Goal: Transaction & Acquisition: Purchase product/service

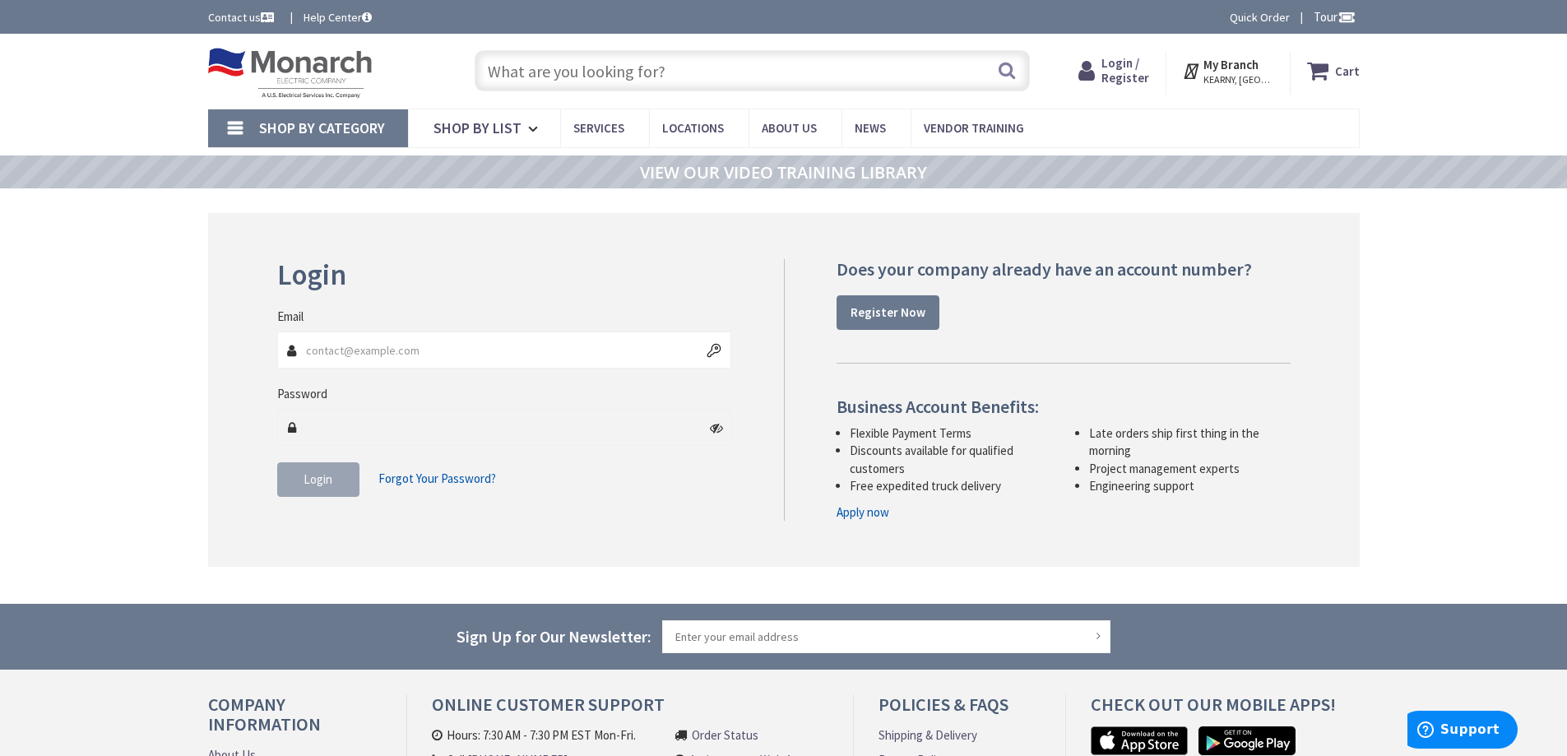
type input "[PERSON_NAME] Park, &, [GEOGRAPHIC_DATA], [GEOGRAPHIC_DATA]"
click at [584, 340] on input "Email" at bounding box center [504, 349] width 455 height 37
type input "afcoelectric@gmail.com"
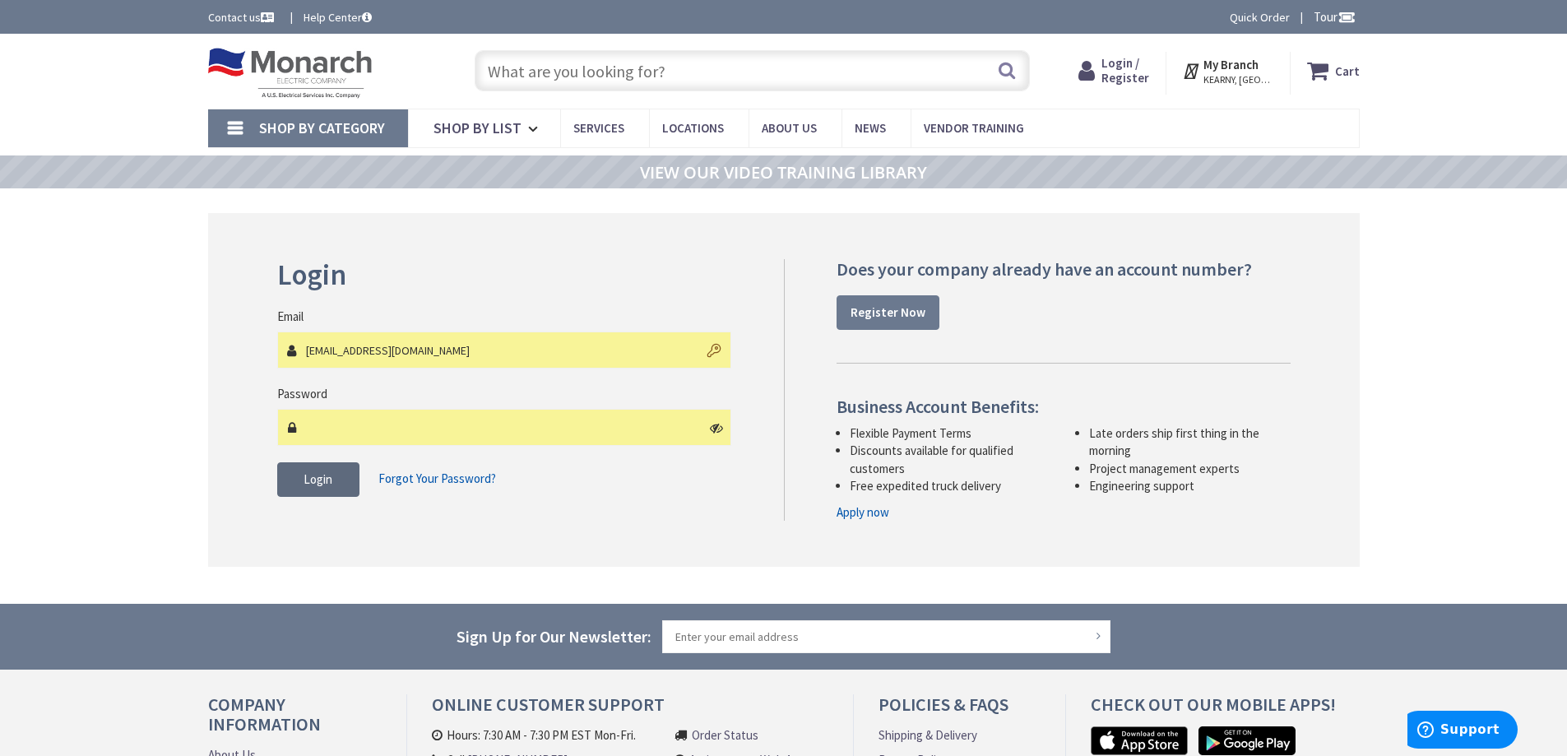
click at [322, 476] on span "Login" at bounding box center [318, 479] width 29 height 16
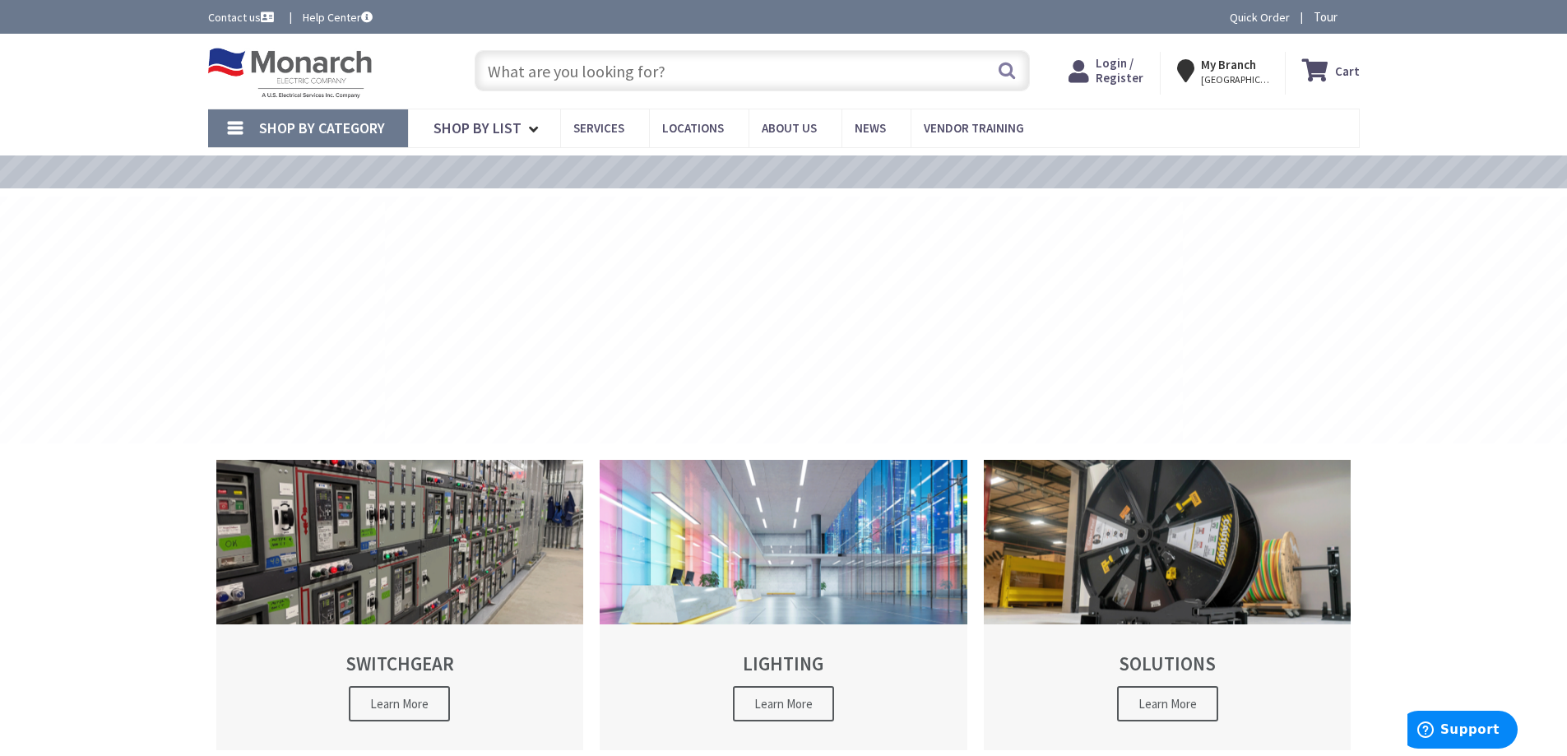
click at [565, 73] on input "text" at bounding box center [752, 70] width 555 height 41
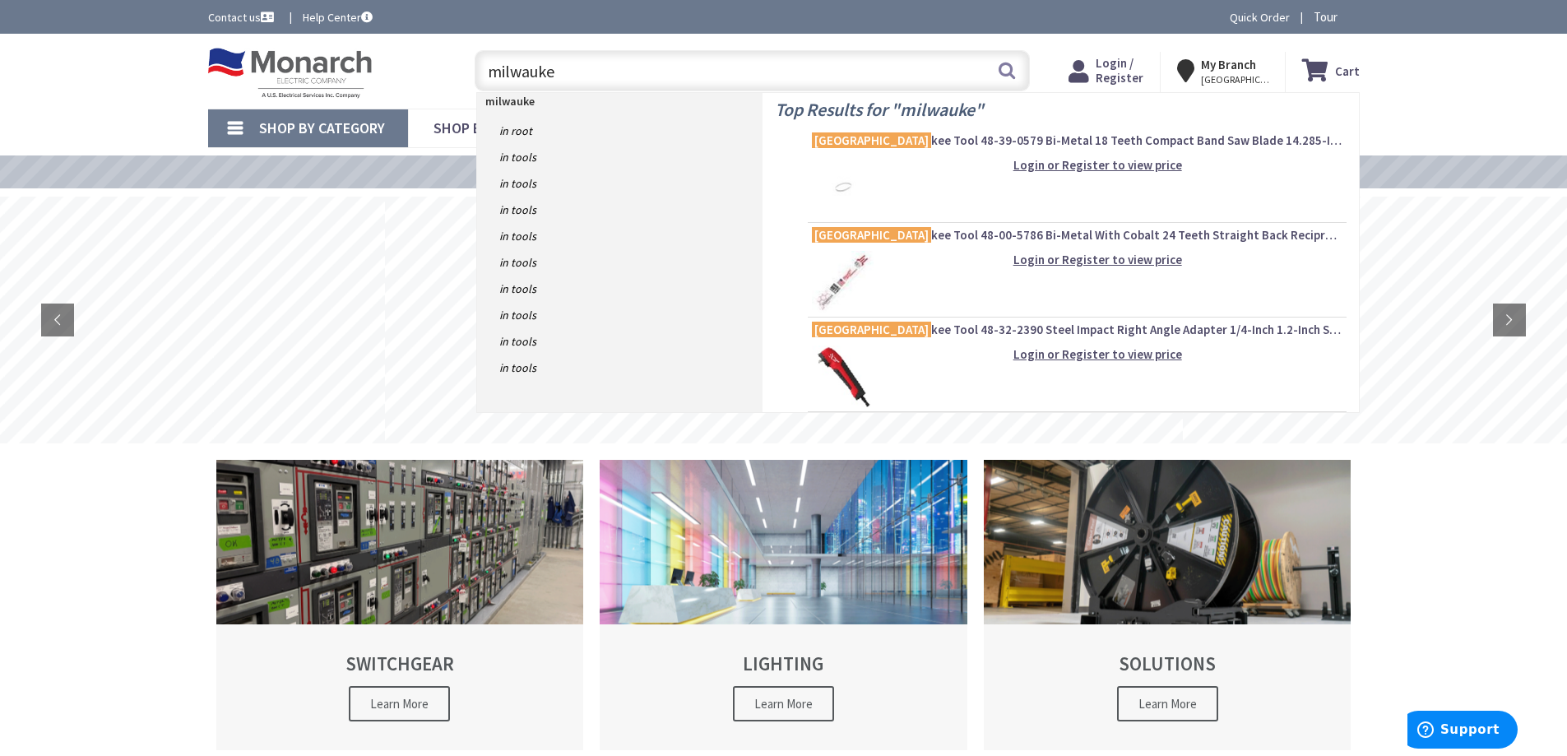
type input "milwaukee"
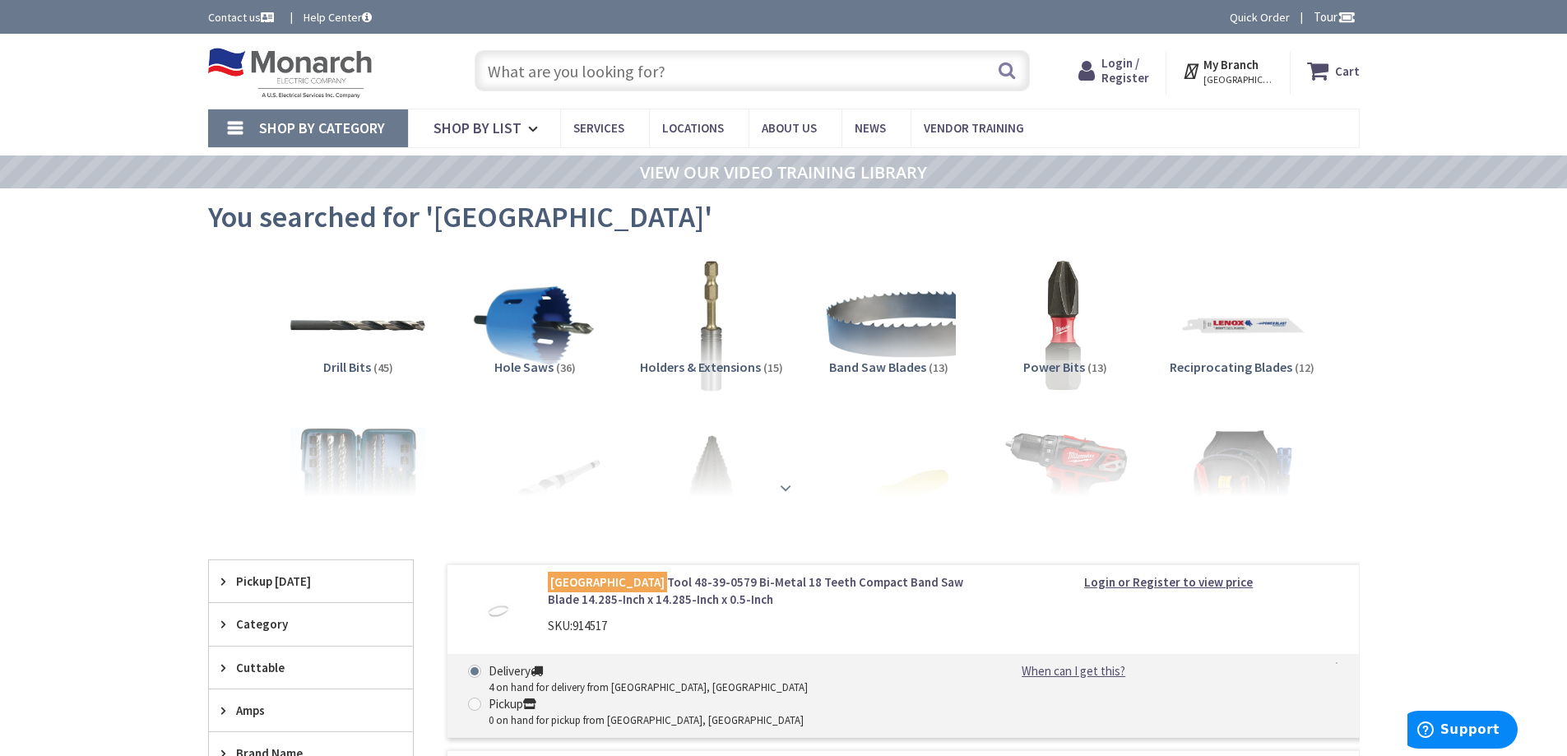
click at [788, 483] on strong at bounding box center [786, 488] width 20 height 18
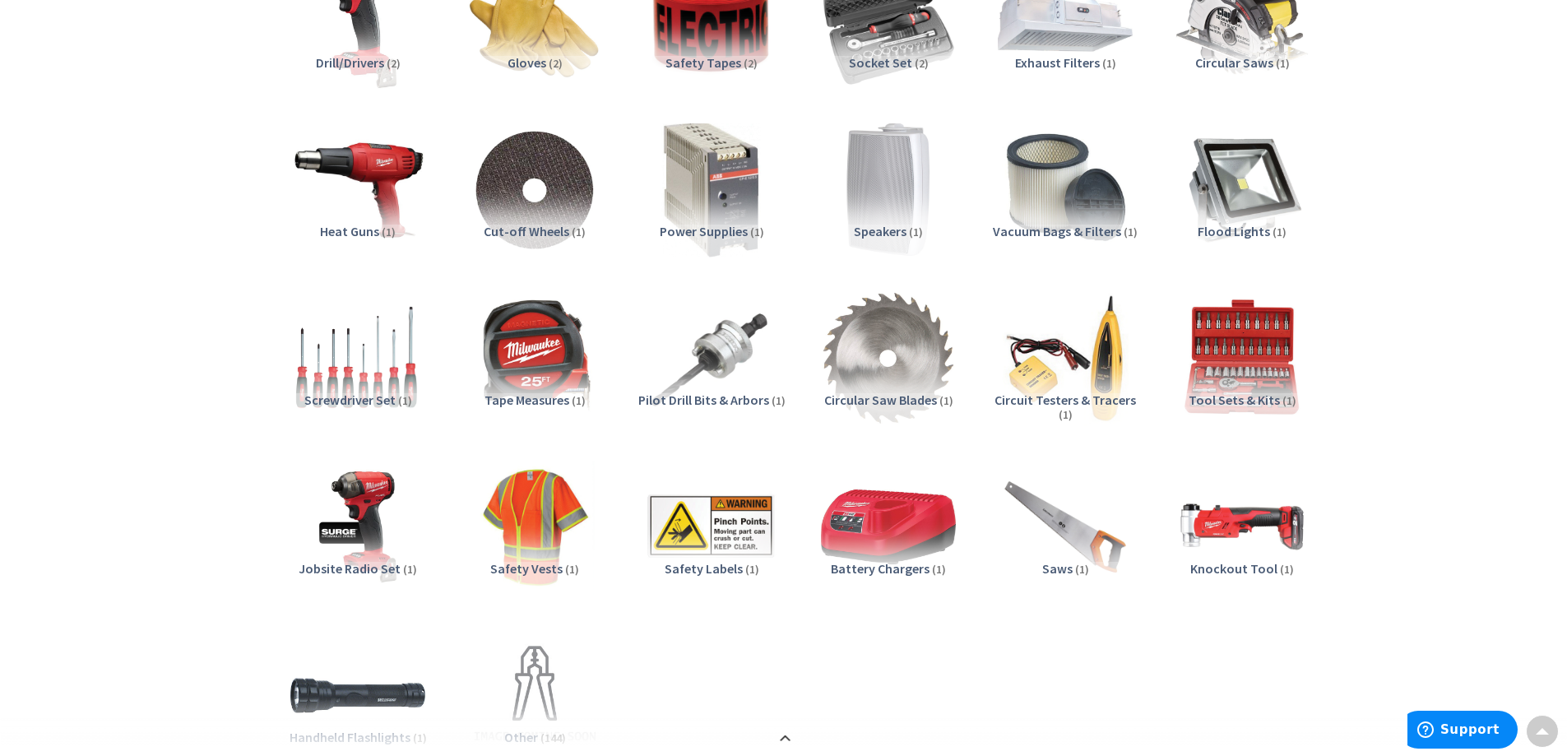
scroll to position [1398, 0]
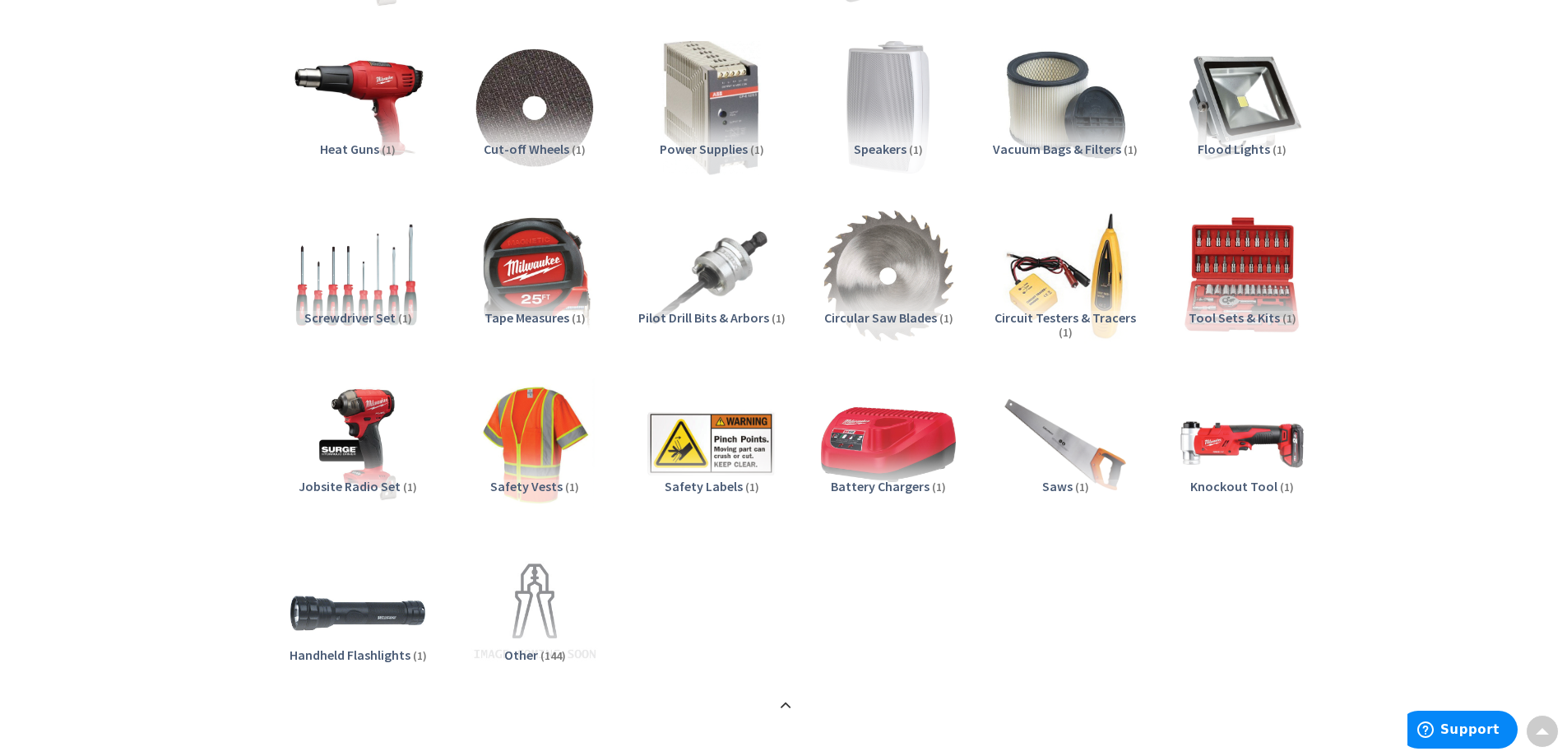
click at [541, 488] on span "Safety Vests" at bounding box center [526, 486] width 72 height 16
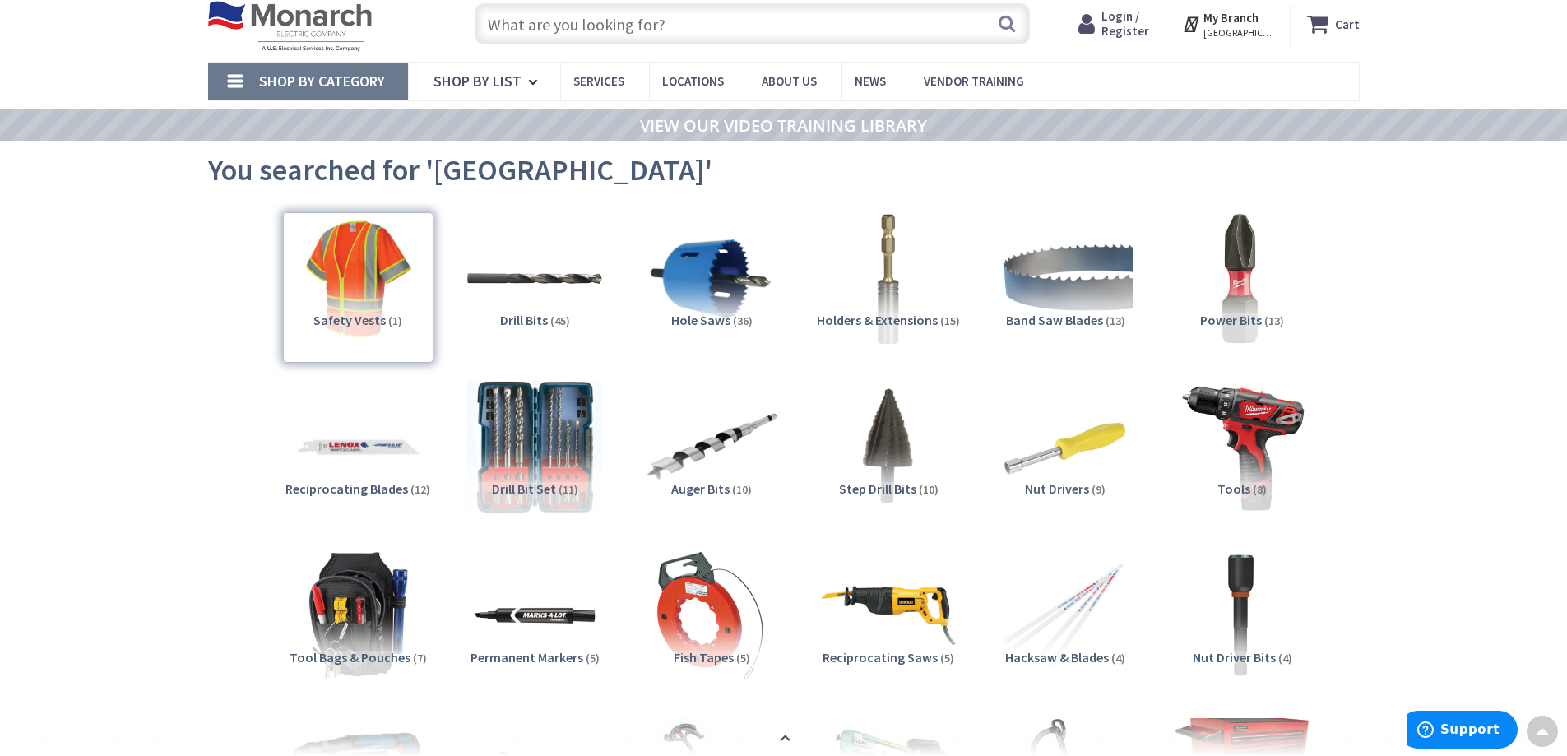
scroll to position [0, 0]
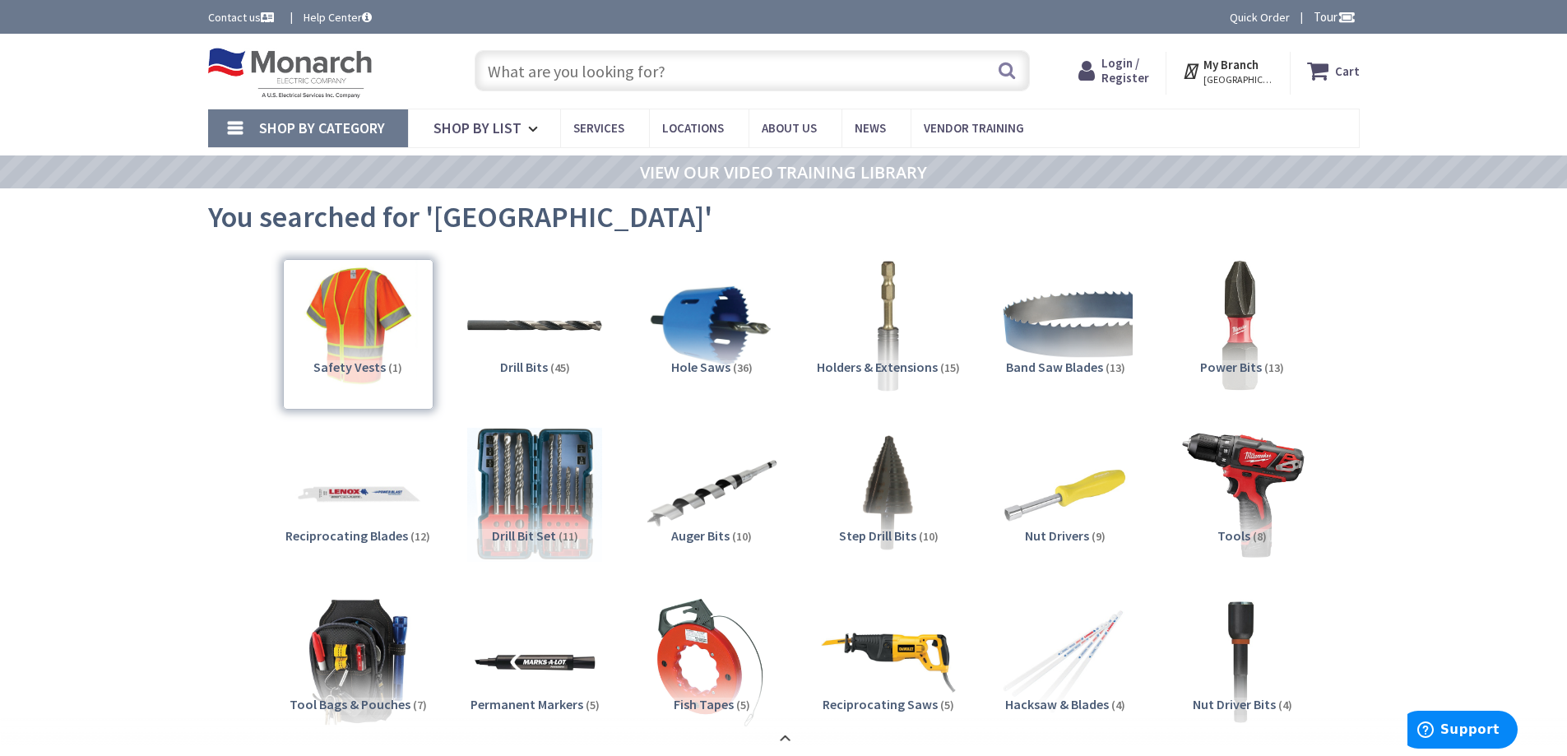
click at [540, 67] on input "text" at bounding box center [752, 70] width 555 height 41
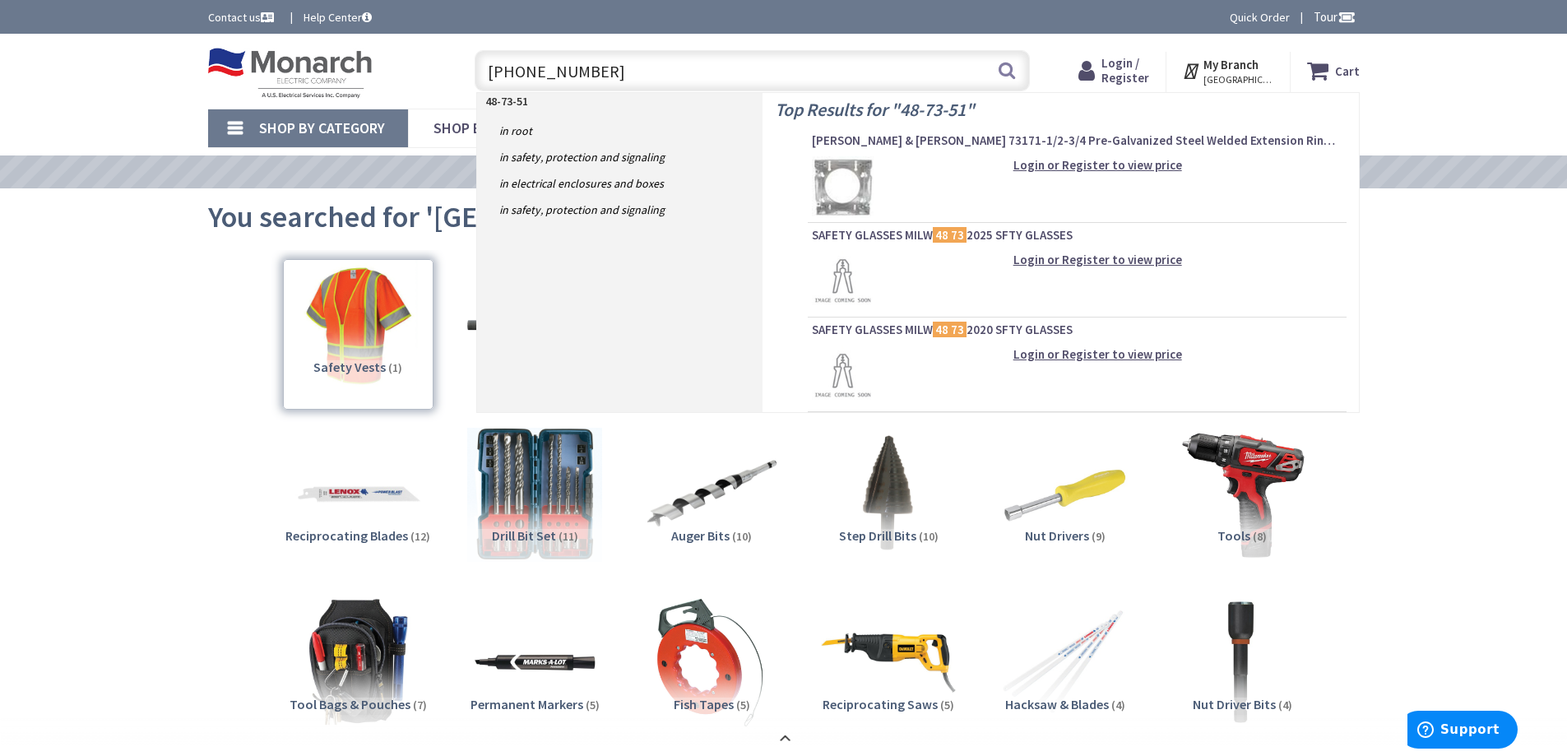
type input "48-73-5161"
